Goal: Task Accomplishment & Management: Manage account settings

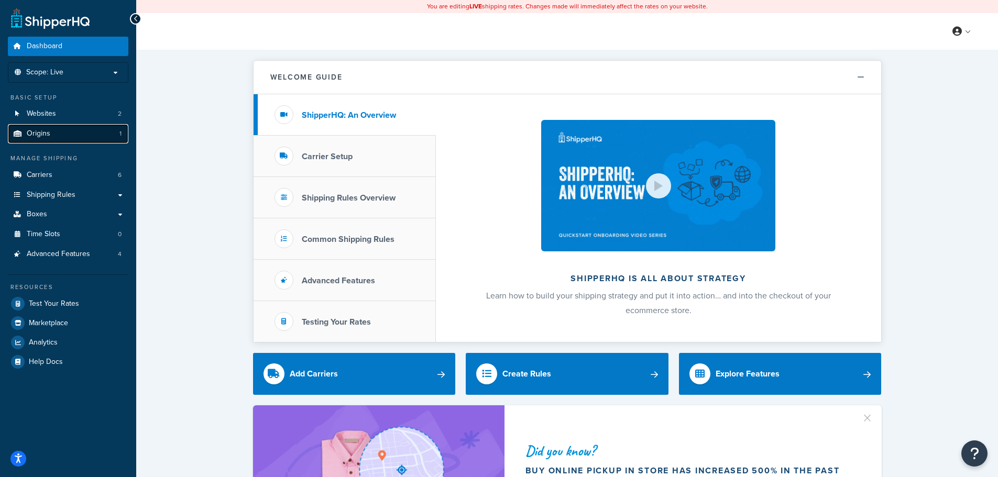
click at [57, 132] on link "Origins 1" at bounding box center [68, 133] width 121 height 19
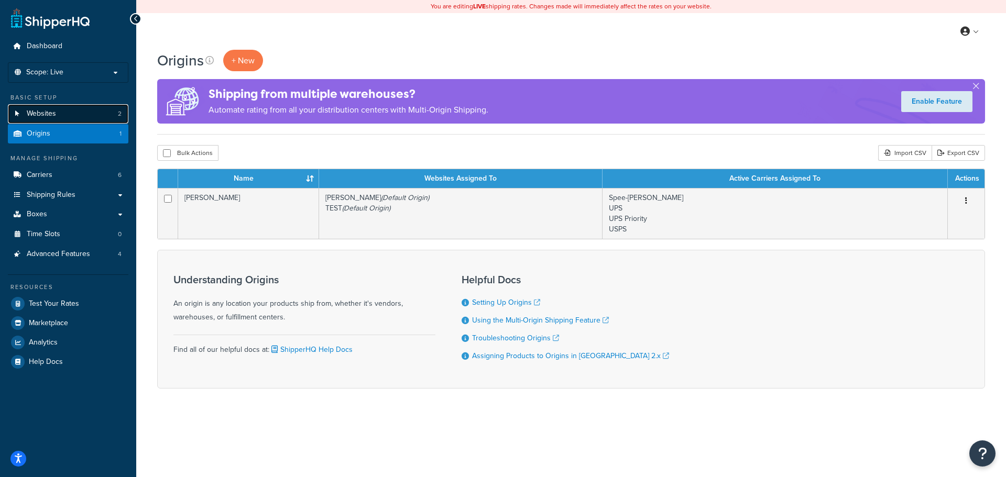
click at [39, 113] on span "Websites" at bounding box center [41, 114] width 29 height 9
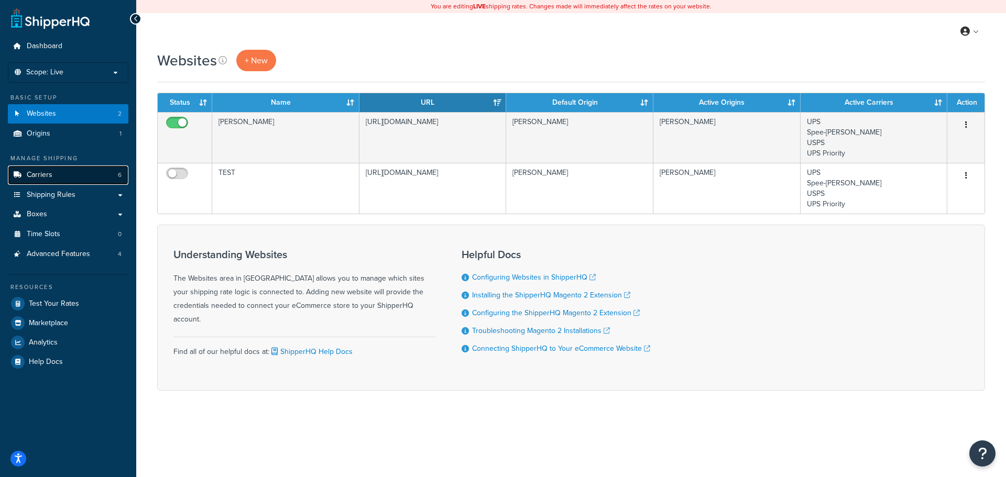
click at [51, 176] on span "Carriers" at bounding box center [40, 175] width 26 height 9
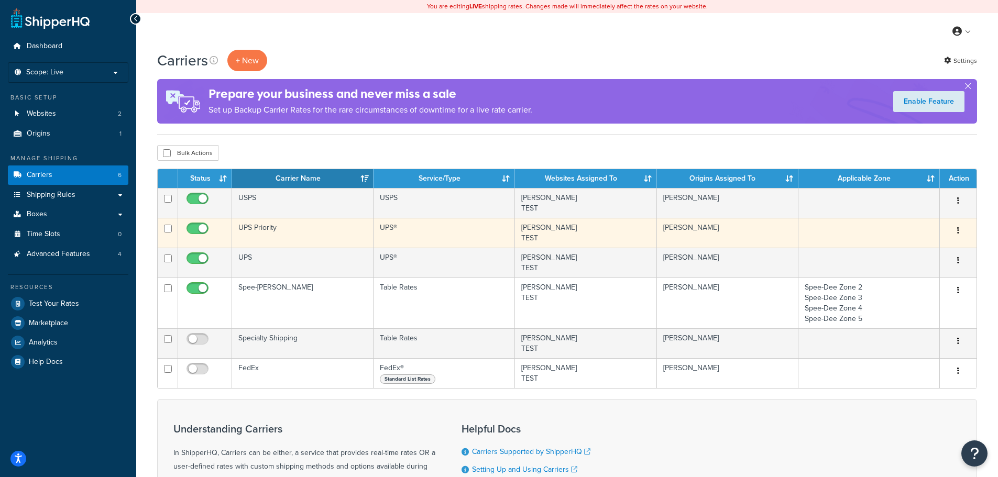
click at [956, 231] on button "button" at bounding box center [958, 231] width 15 height 17
click at [911, 248] on link "Edit" at bounding box center [916, 251] width 83 height 21
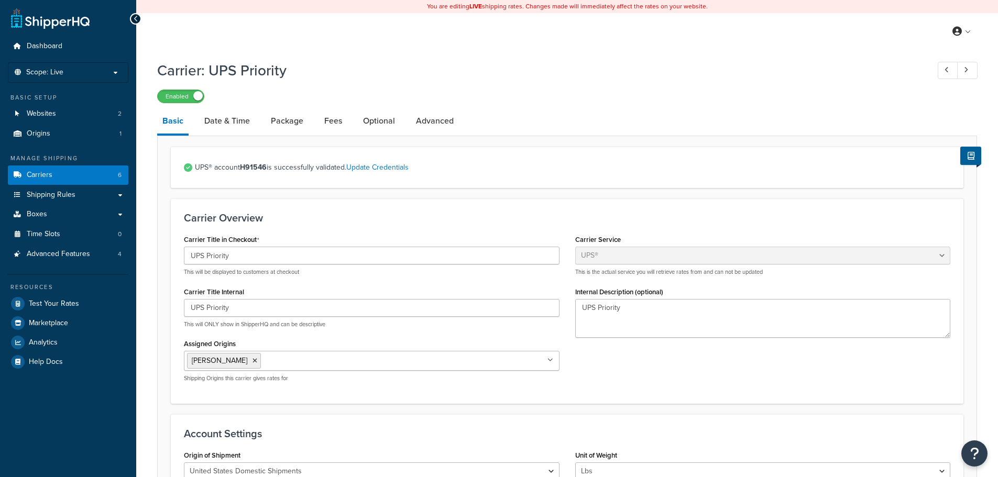
select select "ups"
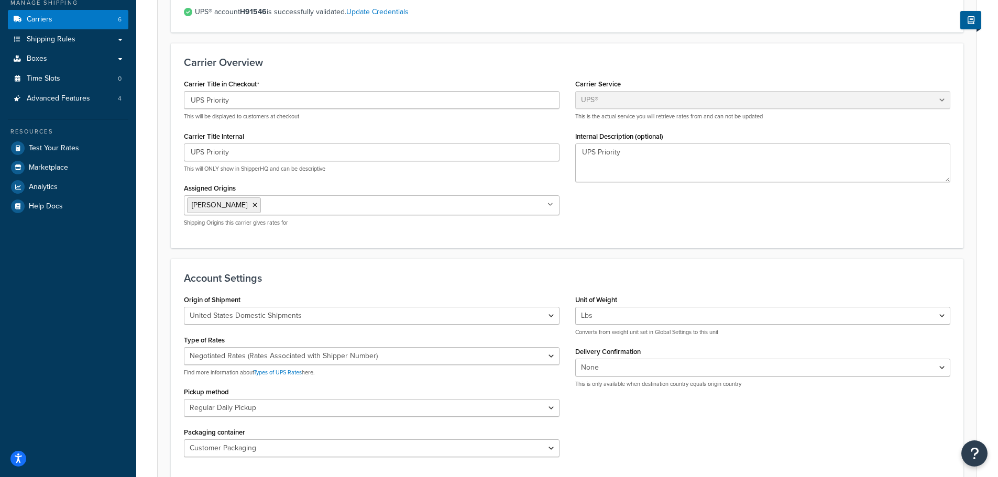
scroll to position [157, 0]
drag, startPoint x: 201, startPoint y: 203, endPoint x: 178, endPoint y: 226, distance: 31.9
click at [178, 226] on div "Carrier Title in Checkout UPS Priority This will be displayed to customers at c…" at bounding box center [371, 154] width 391 height 158
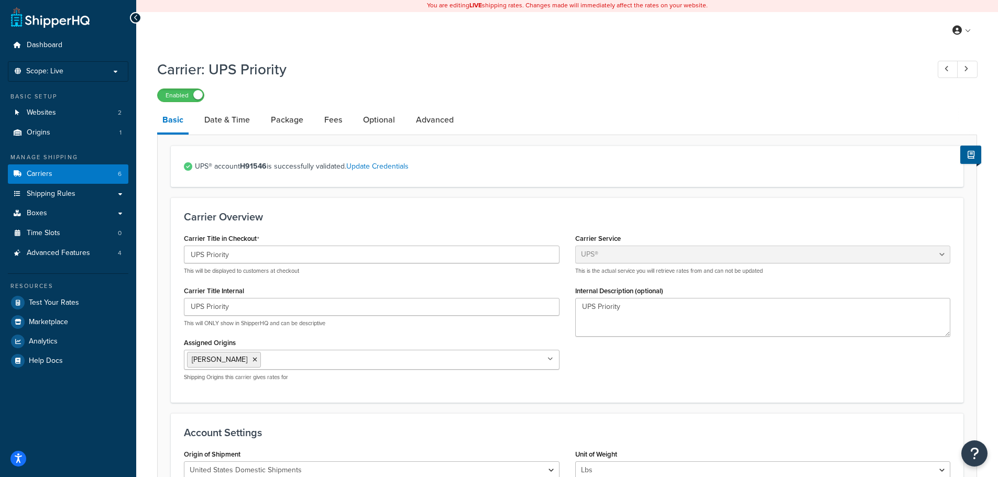
scroll to position [0, 0]
click at [221, 124] on link "Date & Time" at bounding box center [227, 120] width 56 height 25
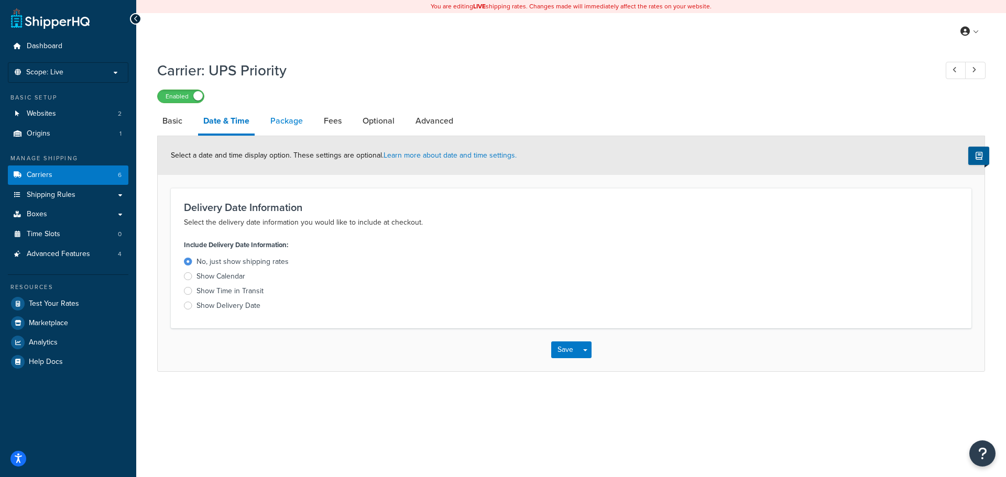
click at [278, 122] on link "Package" at bounding box center [286, 120] width 43 height 25
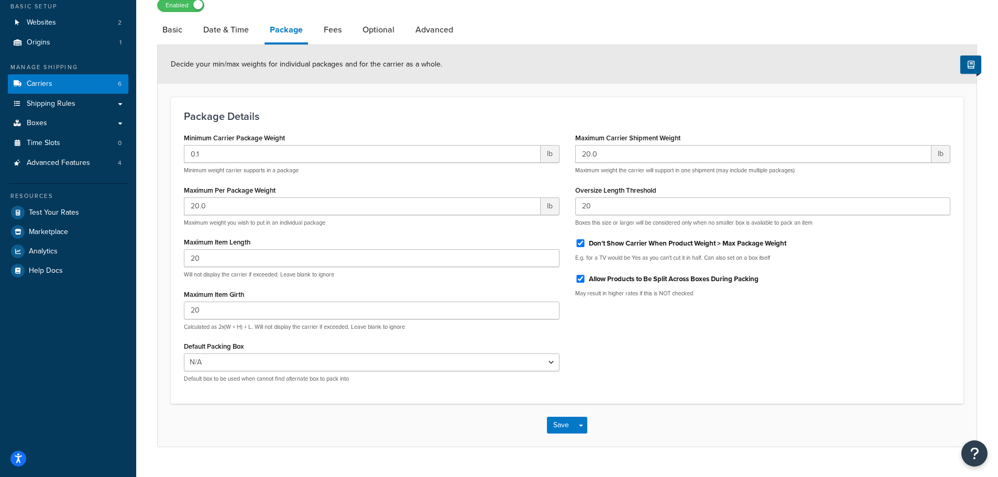
scroll to position [105, 0]
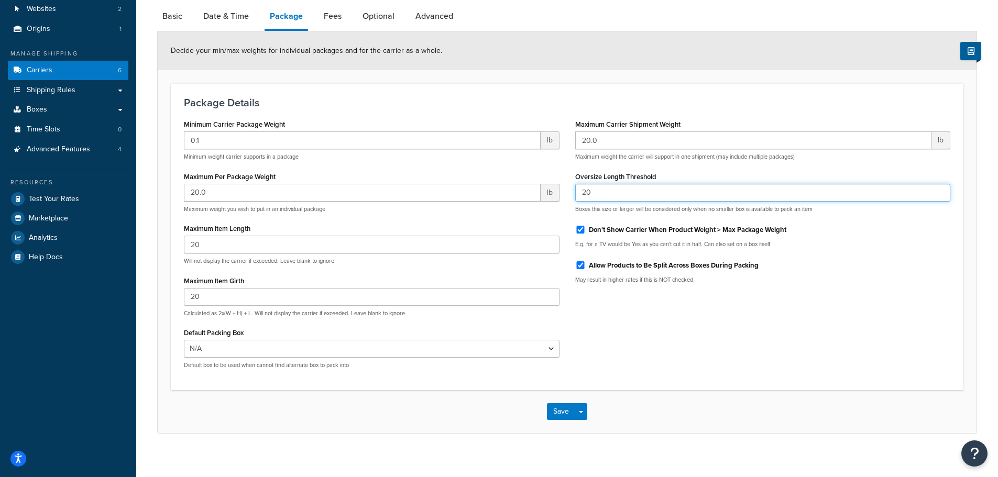
drag, startPoint x: 599, startPoint y: 192, endPoint x: 576, endPoint y: 192, distance: 23.1
click at [576, 192] on input "20" at bounding box center [763, 193] width 376 height 18
type input "1"
type input "20"
click at [505, 105] on h3 "Package Details" at bounding box center [567, 103] width 767 height 12
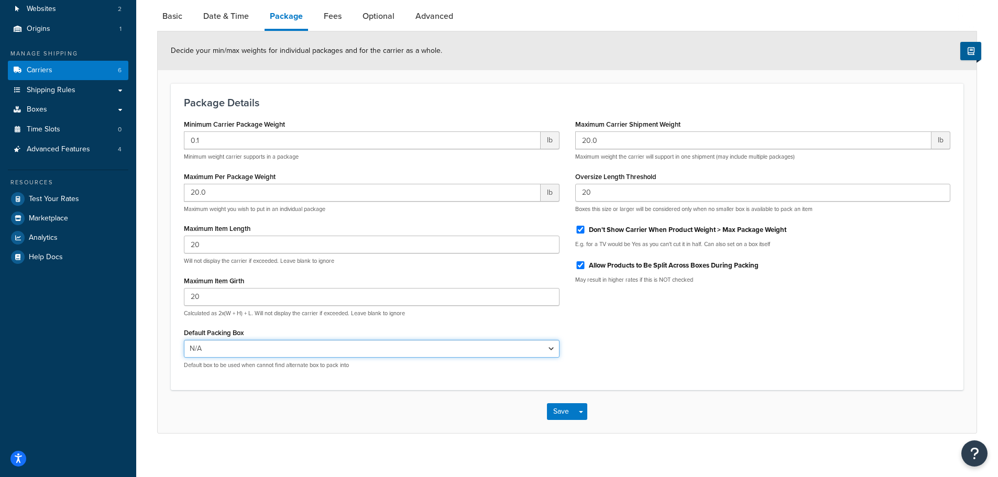
click at [494, 353] on select "N/A TEST BOX 1 TEST BOX 2 TEST BOX 3 B6x6x6 B8x8x8 B9x9x11 B14x8x8 B12x12x6 B17…" at bounding box center [372, 349] width 376 height 18
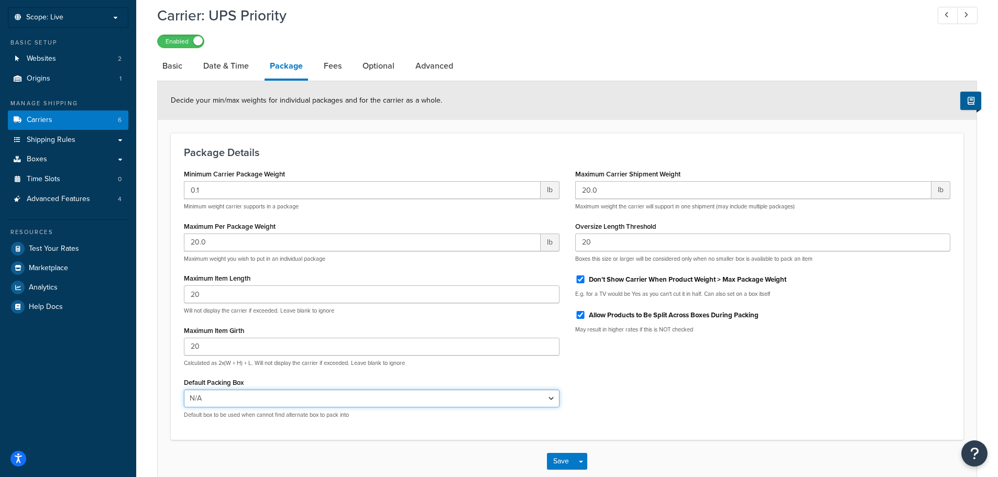
scroll to position [0, 0]
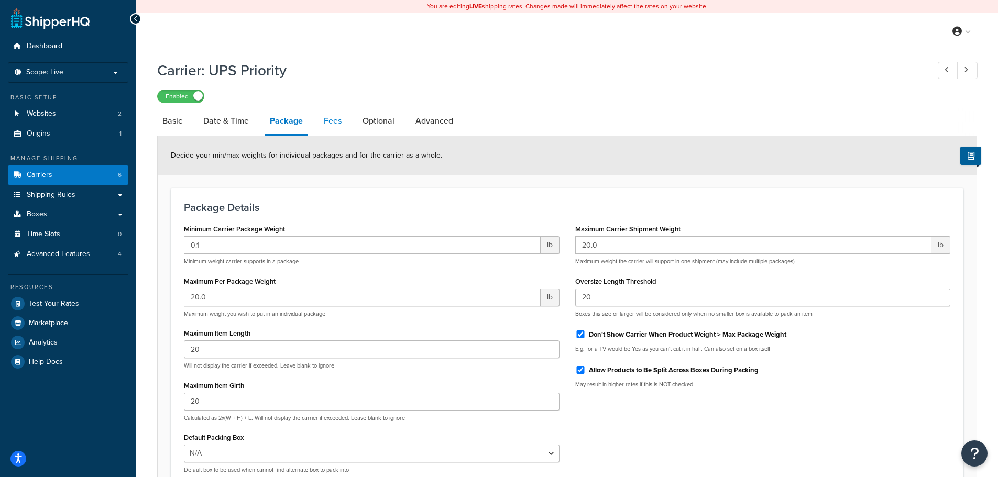
click at [339, 118] on link "Fees" at bounding box center [333, 120] width 28 height 25
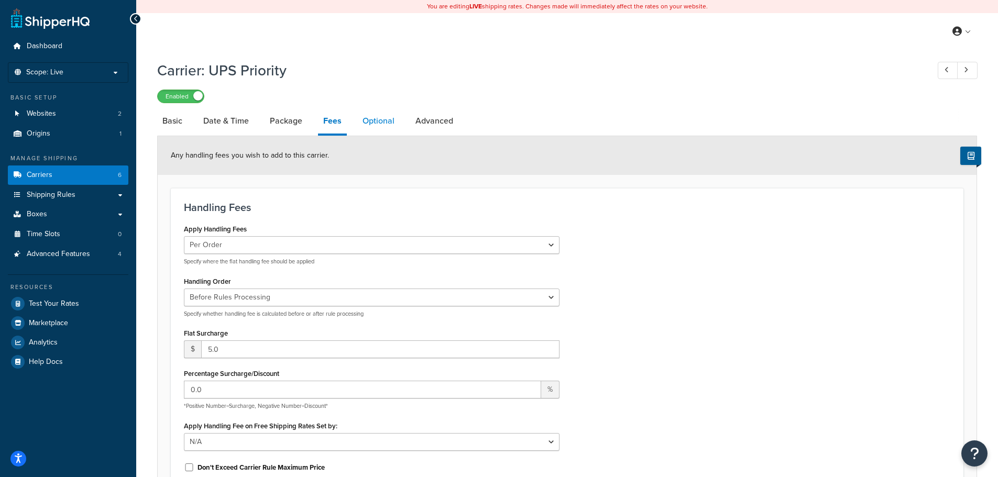
click at [371, 125] on link "Optional" at bounding box center [378, 120] width 42 height 25
select select "residential"
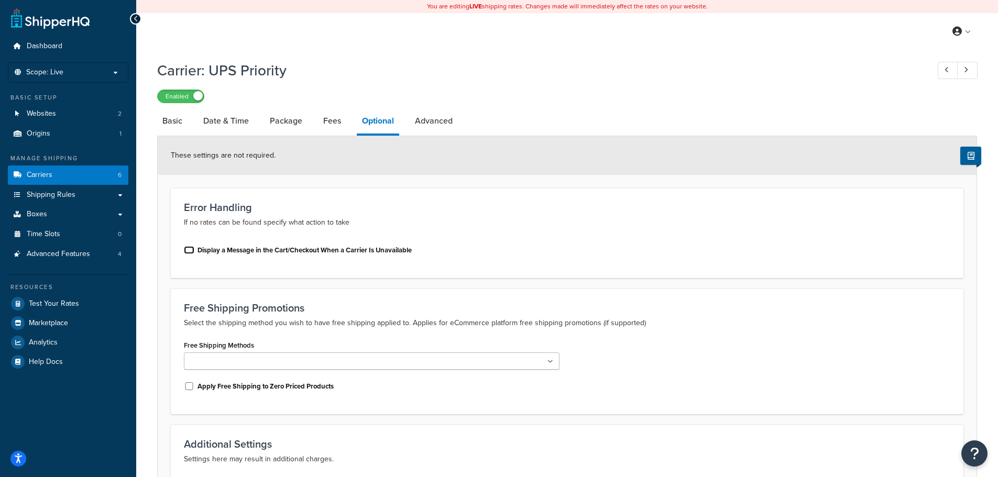
click at [188, 252] on input "Display a Message in the Cart/Checkout When a Carrier Is Unavailable" at bounding box center [189, 250] width 10 height 8
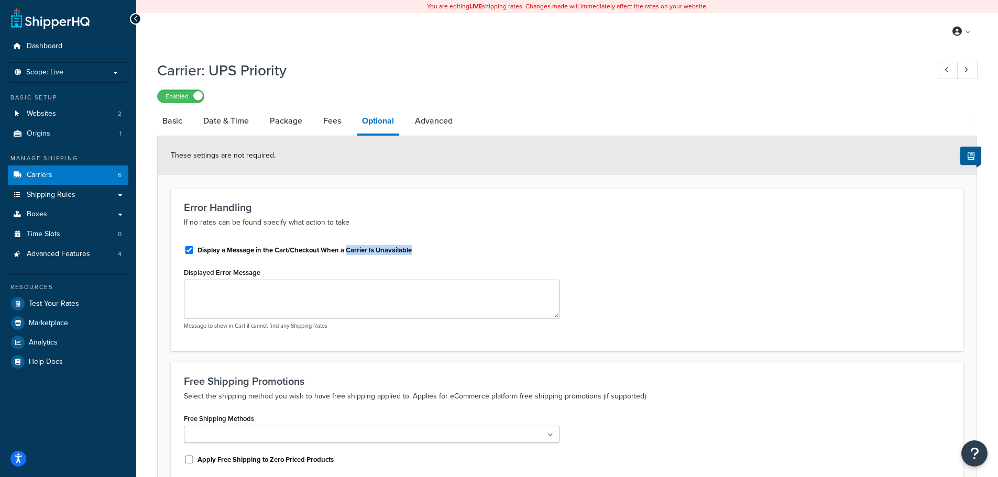
drag, startPoint x: 350, startPoint y: 250, endPoint x: 412, endPoint y: 252, distance: 62.9
click at [412, 252] on label "Display a Message in the Cart/Checkout When a Carrier Is Unavailable" at bounding box center [305, 250] width 214 height 9
click at [189, 251] on input "Display a Message in the Cart/Checkout When a Carrier Is Unavailable" at bounding box center [189, 250] width 10 height 8
checkbox input "false"
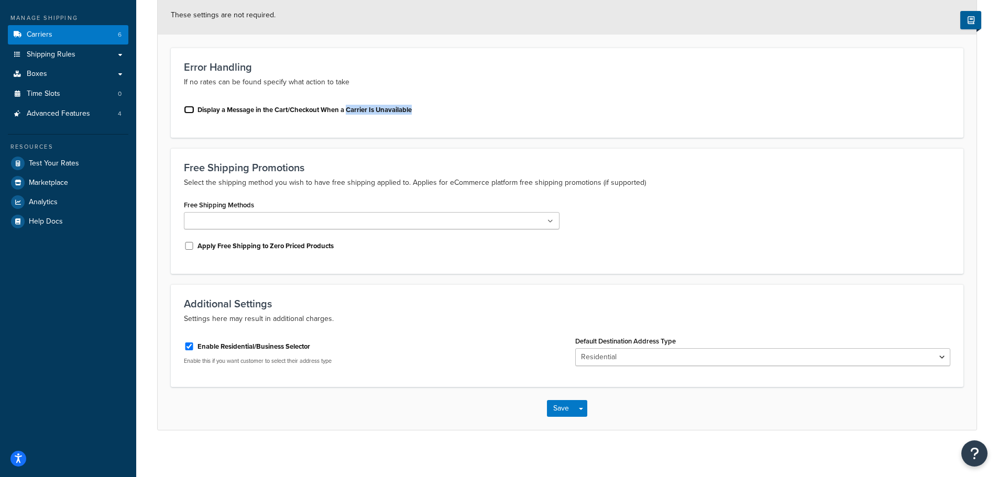
scroll to position [146, 0]
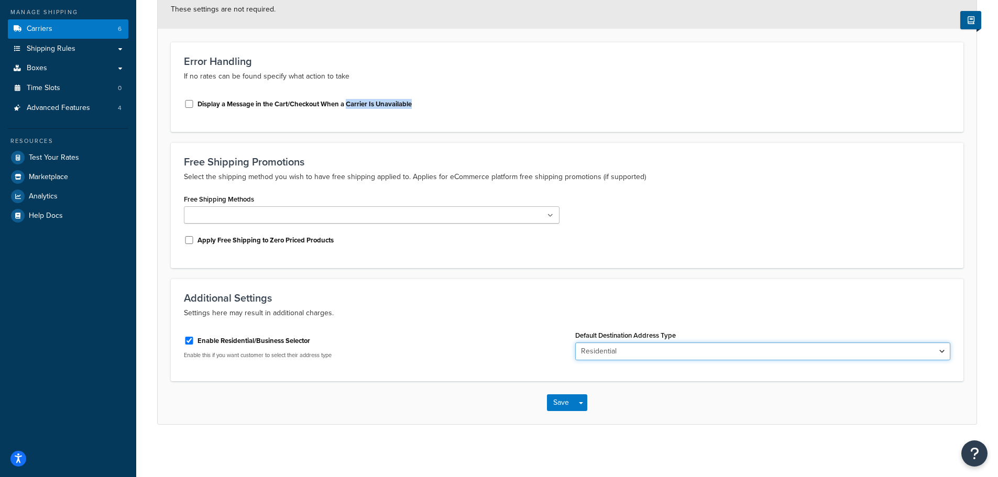
click at [667, 354] on select "Business Residential" at bounding box center [763, 352] width 376 height 18
click at [638, 237] on div "Free Shipping Methods UPS® Ground Apply Free Shipping to Zero Priced Products" at bounding box center [567, 223] width 782 height 63
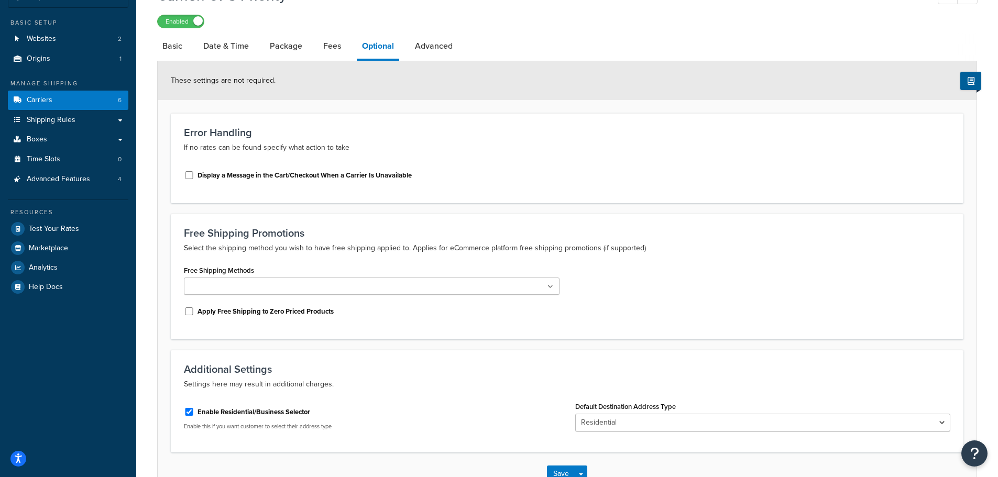
scroll to position [0, 0]
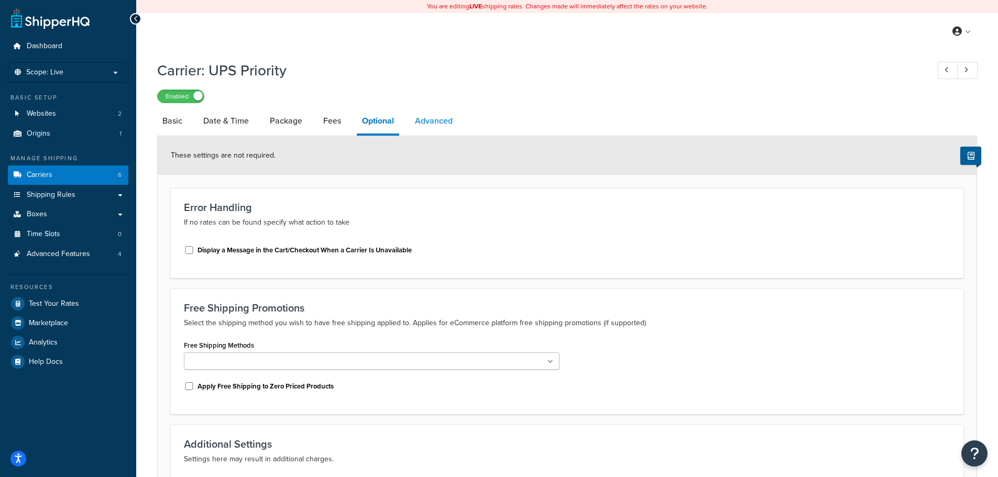
click at [441, 124] on link "Advanced" at bounding box center [434, 120] width 48 height 25
select select "false"
